Goal: Task Accomplishment & Management: Manage account settings

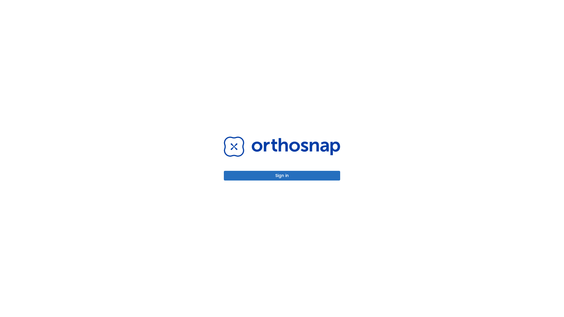
click at [282, 176] on button "Sign in" at bounding box center [282, 176] width 116 height 10
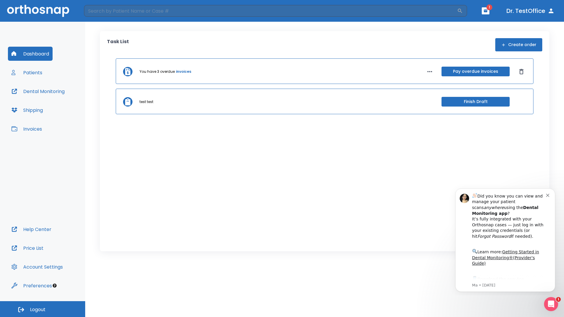
click at [43, 309] on span "Logout" at bounding box center [38, 309] width 16 height 6
